Goal: Task Accomplishment & Management: Complete application form

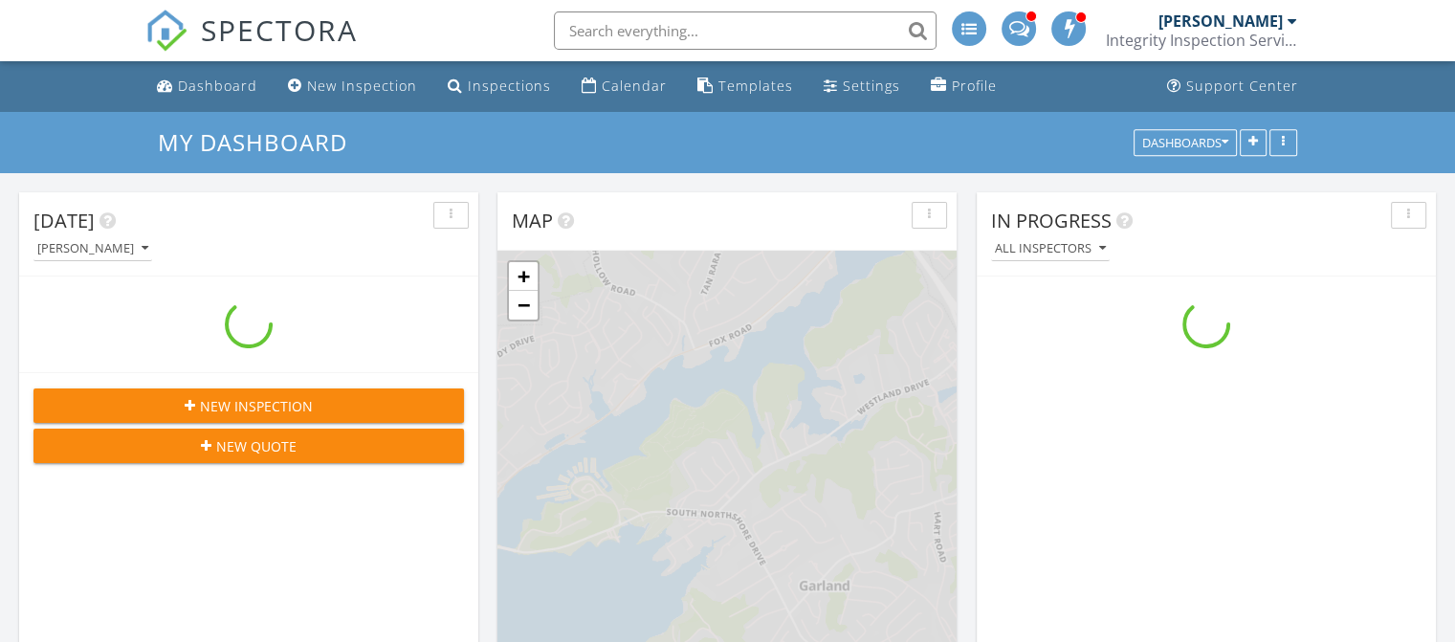
scroll to position [1771, 1485]
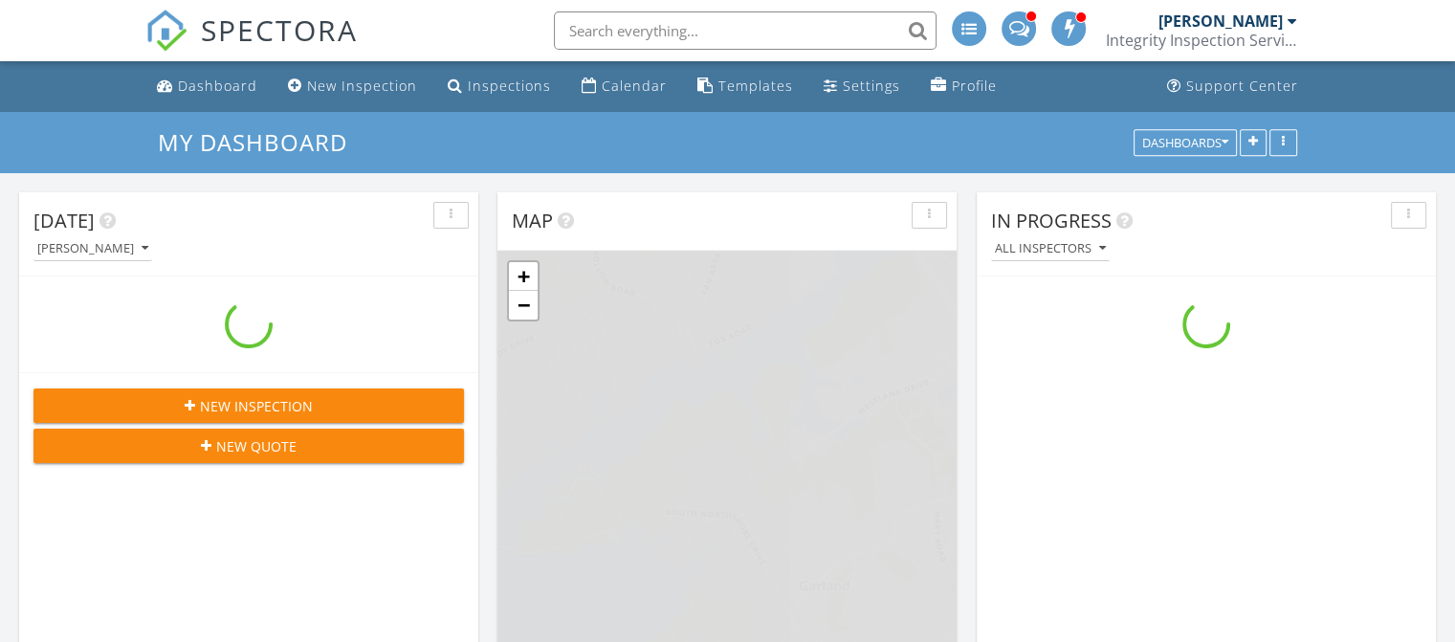
scroll to position [1771, 1485]
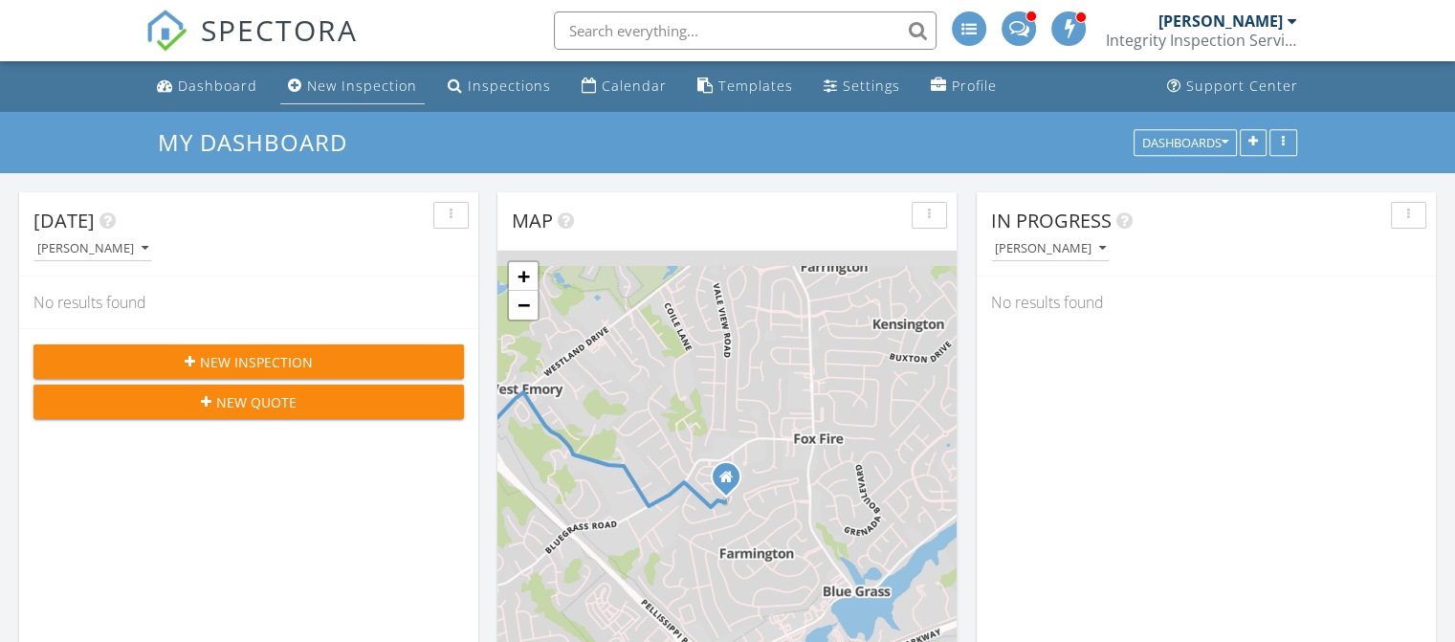
click at [341, 77] on div "New Inspection" at bounding box center [362, 86] width 110 height 18
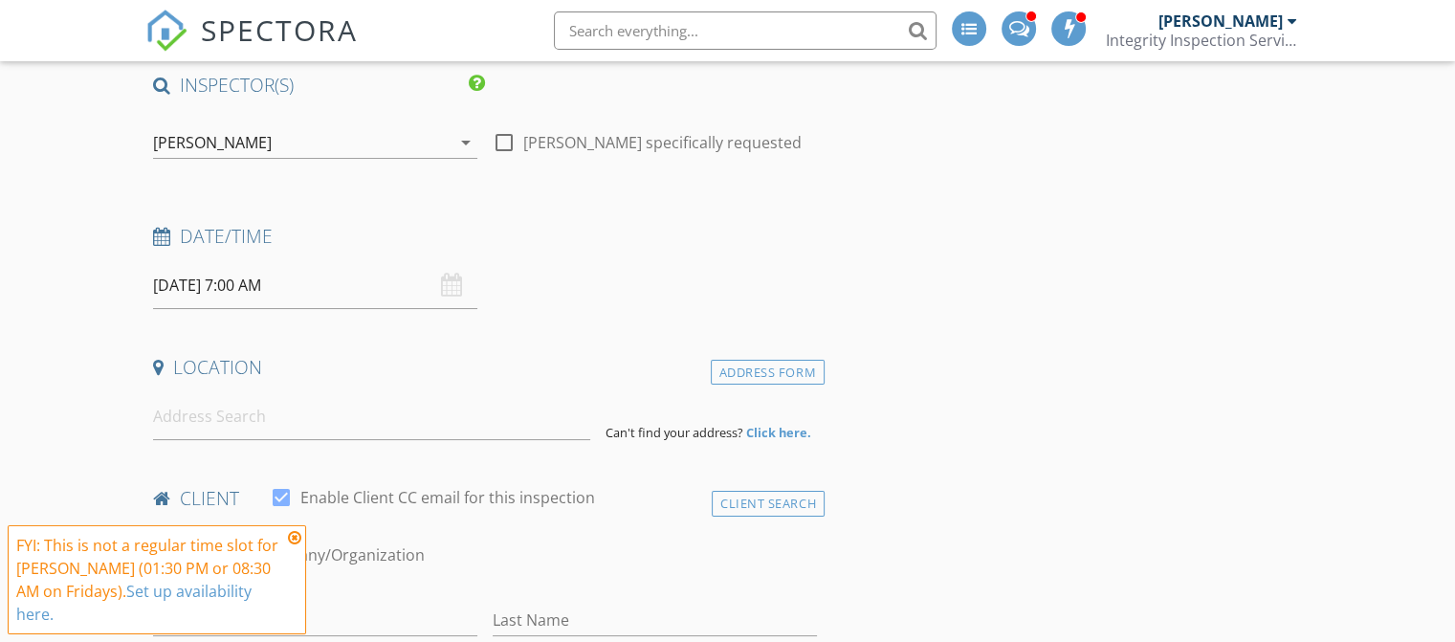
scroll to position [151, 0]
click at [332, 425] on input at bounding box center [371, 414] width 437 height 47
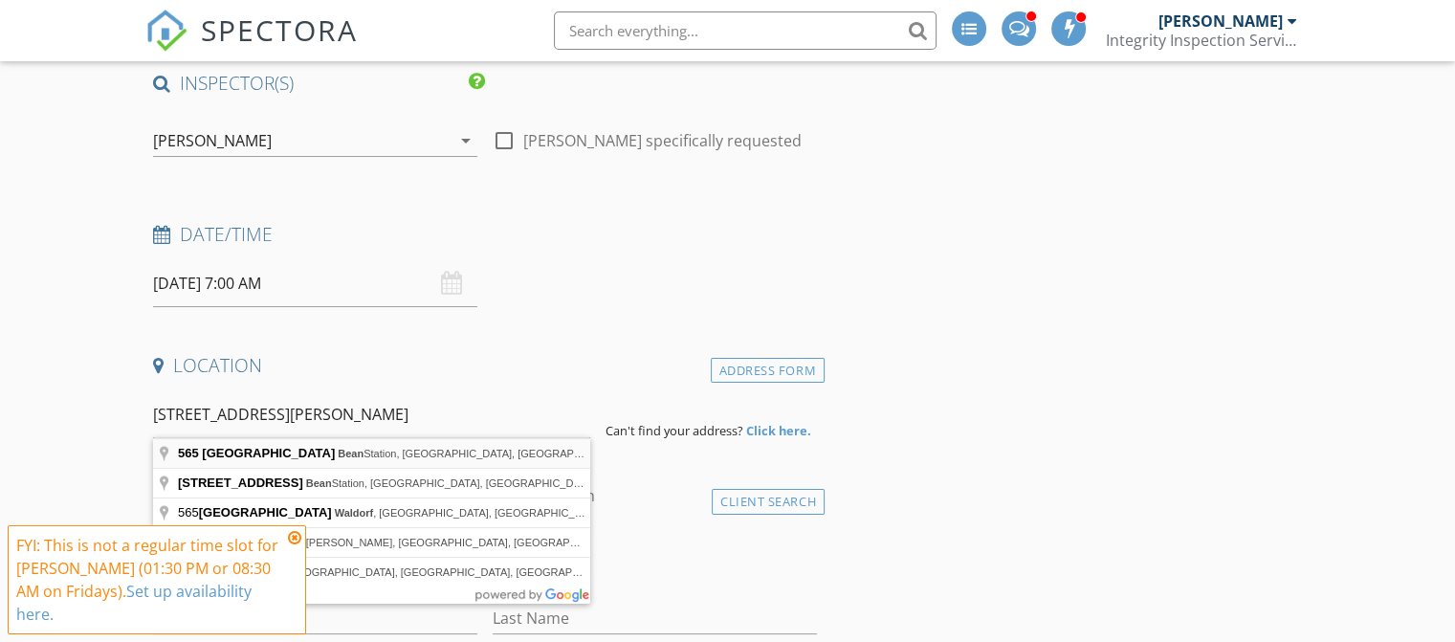
type input "565 Hickory Hill Drive, Bean Station, TN, USA"
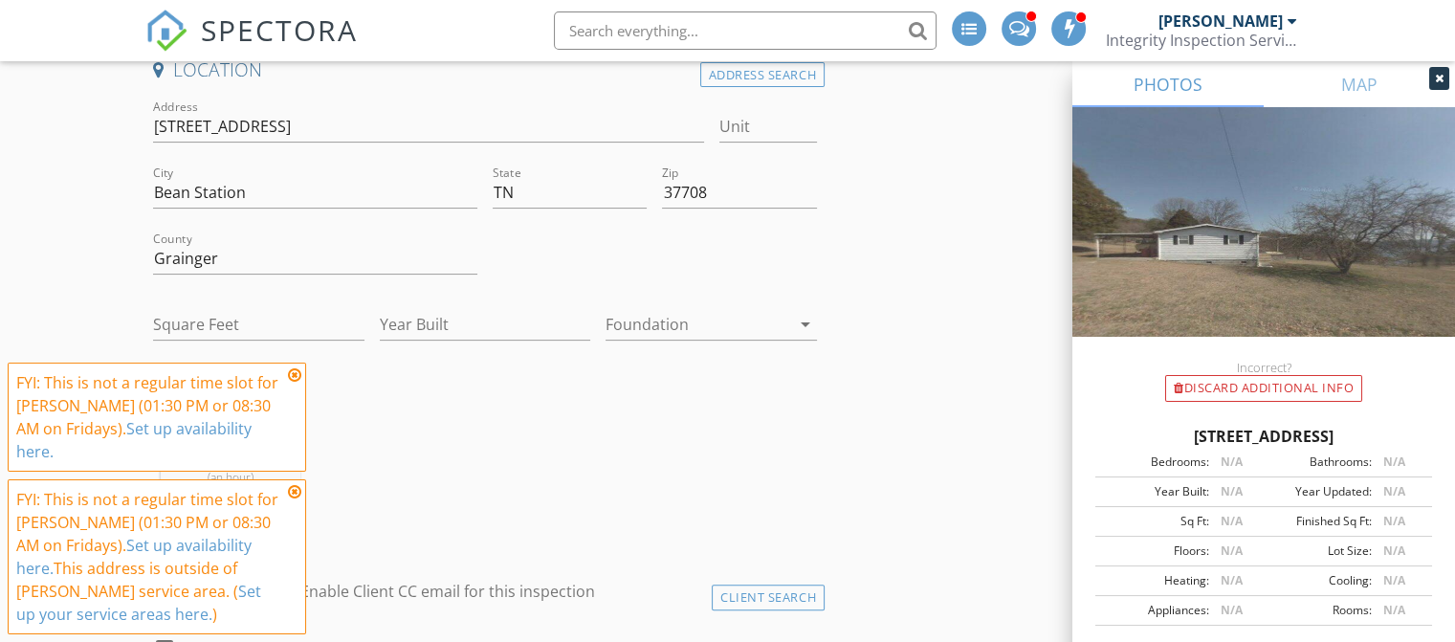
scroll to position [448, 0]
click at [298, 383] on icon at bounding box center [294, 374] width 13 height 15
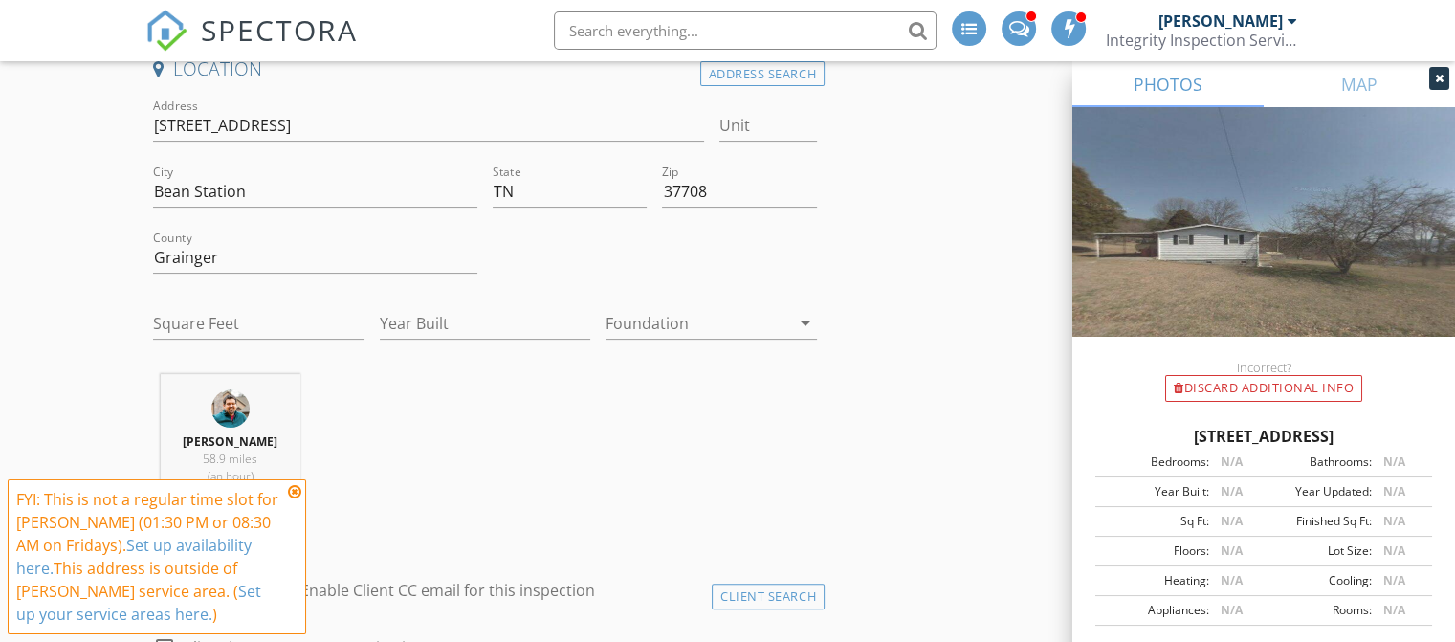
click at [293, 489] on icon at bounding box center [294, 491] width 13 height 15
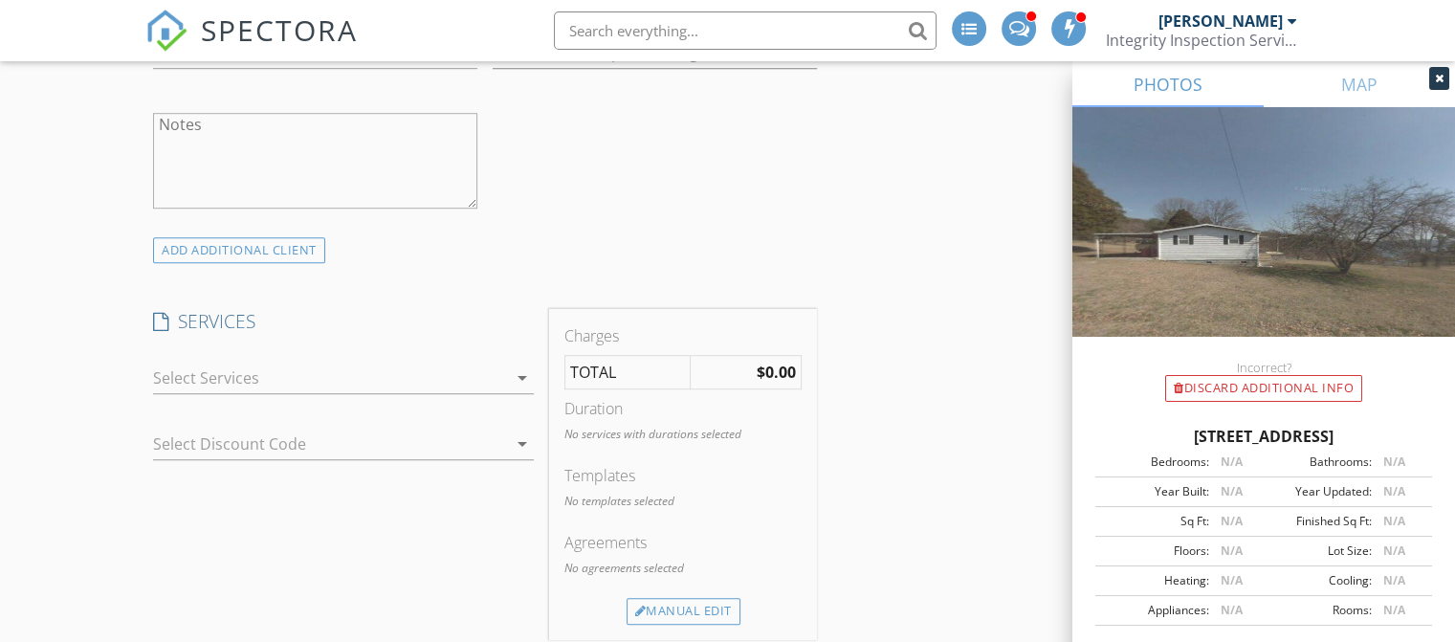
scroll to position [1249, 0]
click at [305, 369] on div at bounding box center [330, 368] width 354 height 31
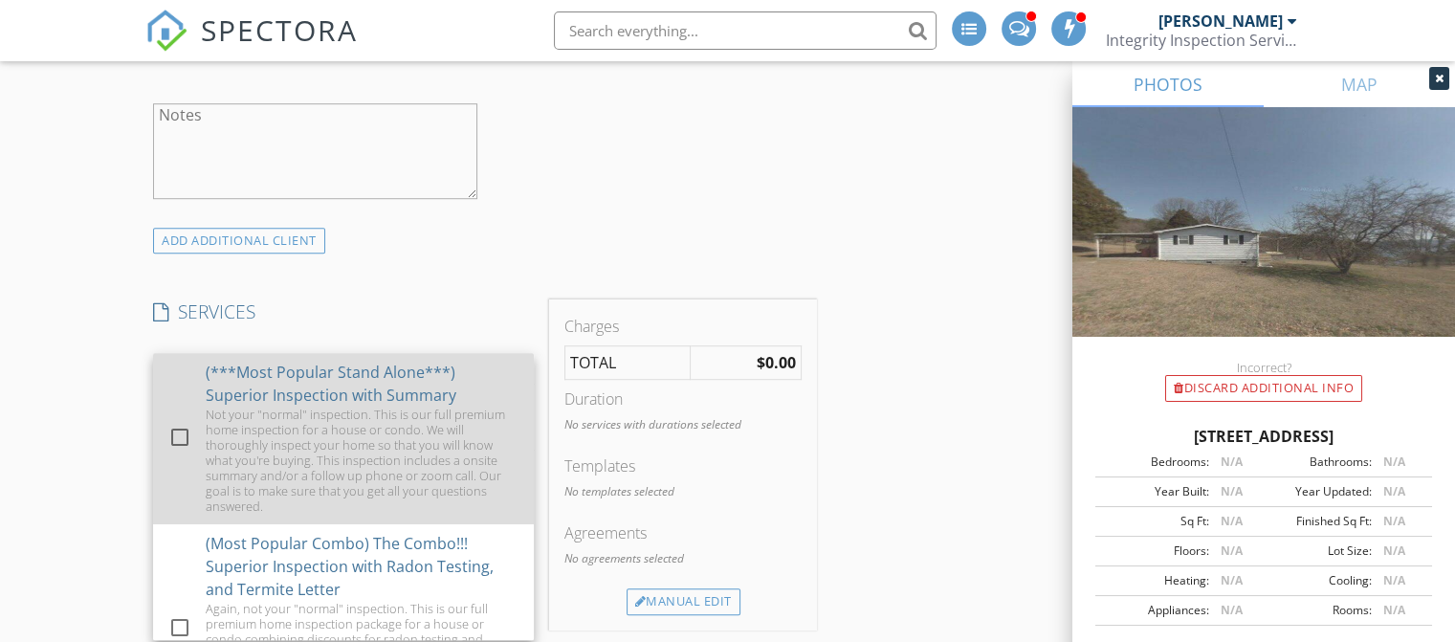
click at [175, 437] on div at bounding box center [180, 437] width 33 height 33
checkbox input "false"
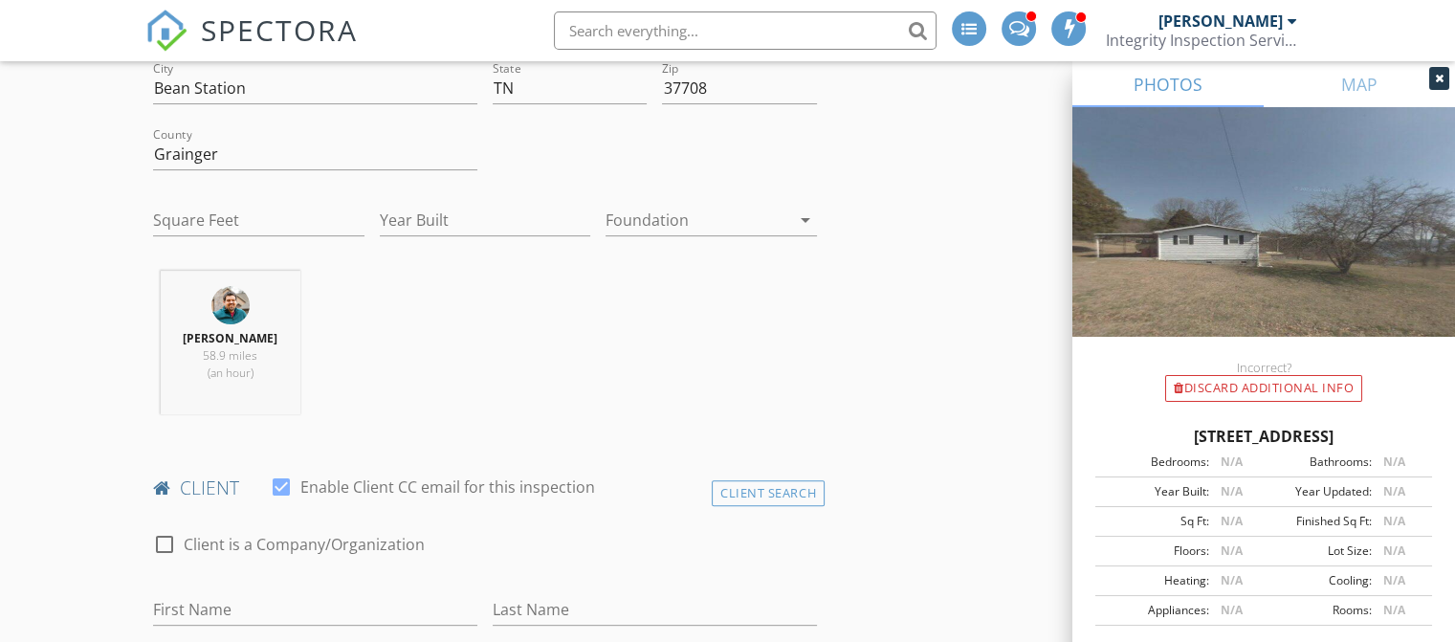
scroll to position [513, 0]
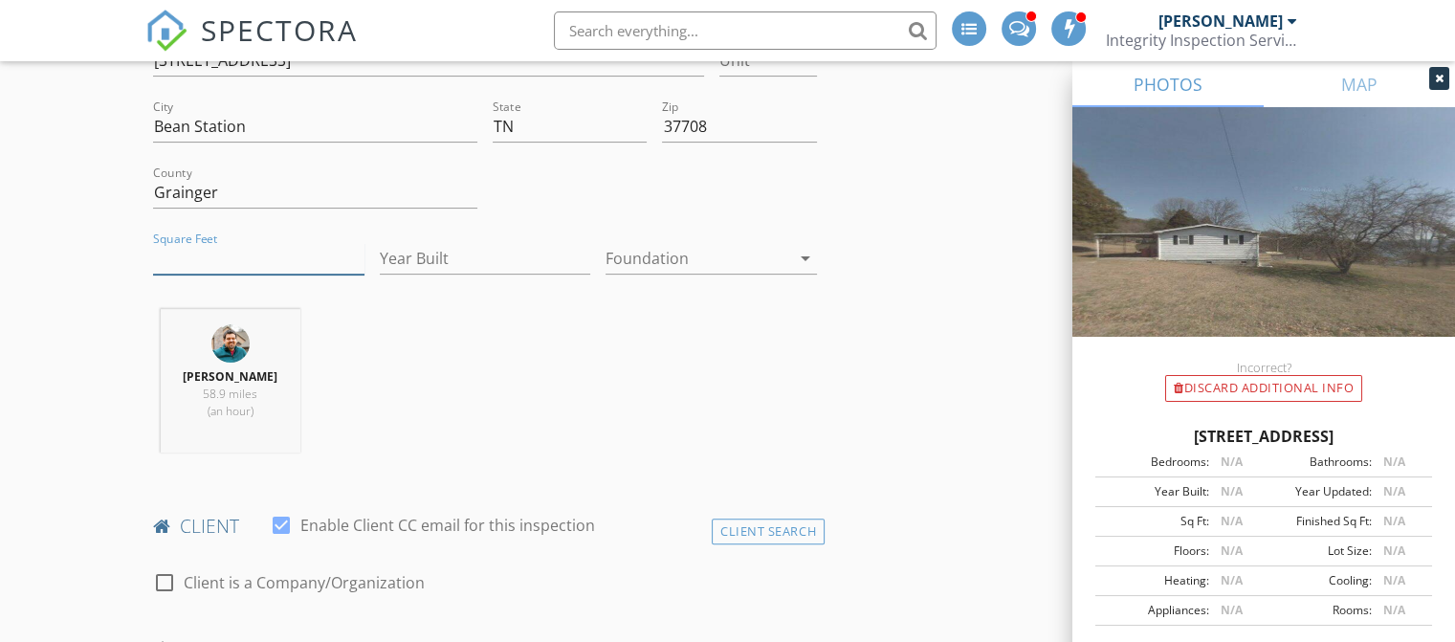
click at [283, 258] on input "Square Feet" at bounding box center [258, 259] width 211 height 32
type input "2000"
click at [398, 248] on input "Year Built" at bounding box center [485, 259] width 211 height 32
type input "1980"
click at [472, 374] on div "Buck Fleming 58.9 miles (an hour)" at bounding box center [484, 388] width 679 height 159
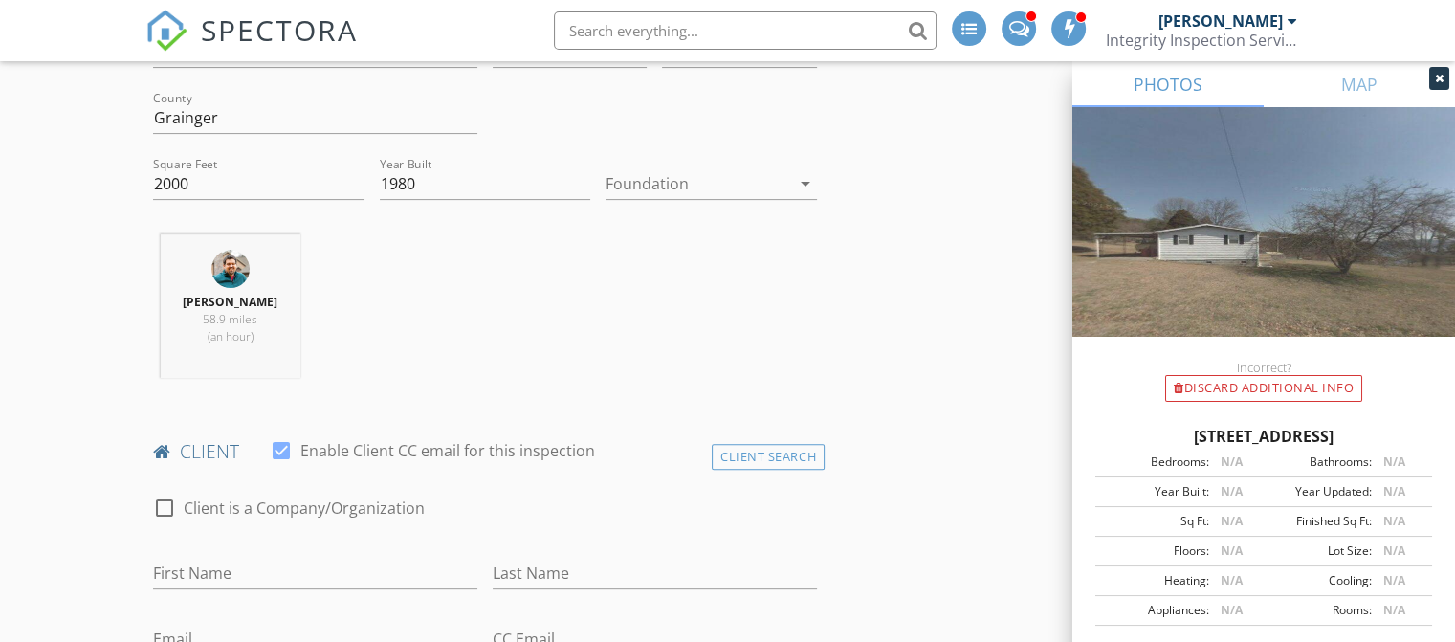
scroll to position [0, 0]
